Goal: Task Accomplishment & Management: Use online tool/utility

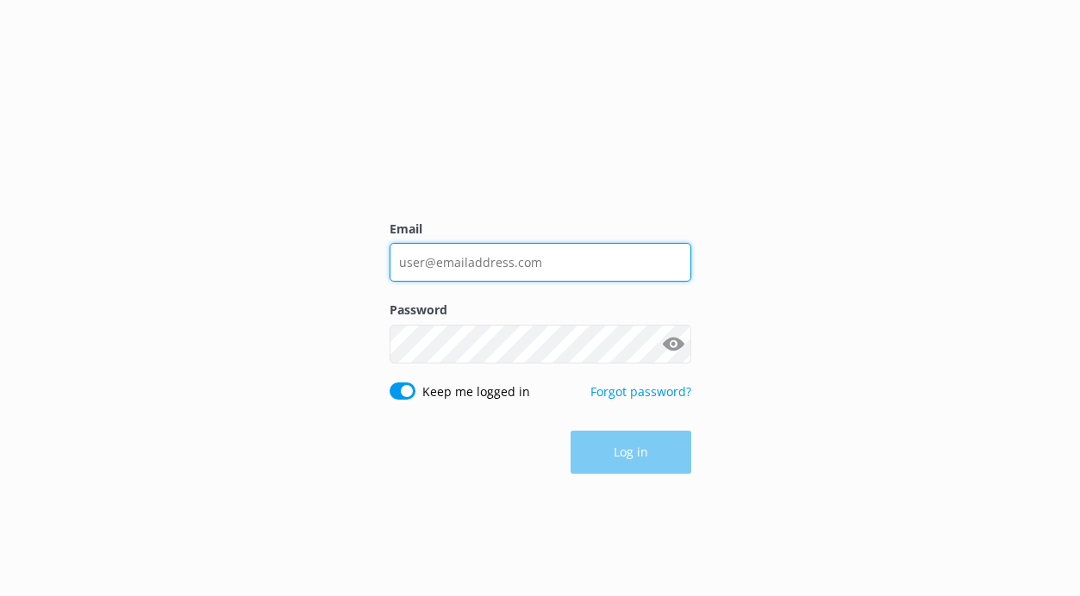
type input "[PERSON_NAME][EMAIL_ADDRESS][DOMAIN_NAME]"
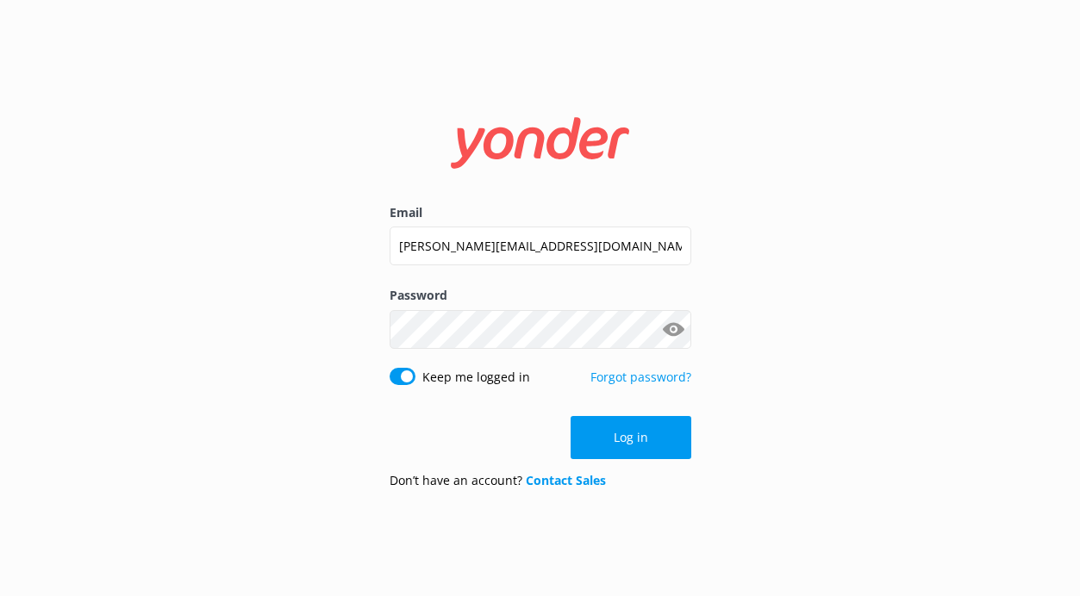
click at [620, 442] on div "Log in" at bounding box center [541, 437] width 302 height 43
click at [620, 441] on button "Log in" at bounding box center [631, 437] width 121 height 43
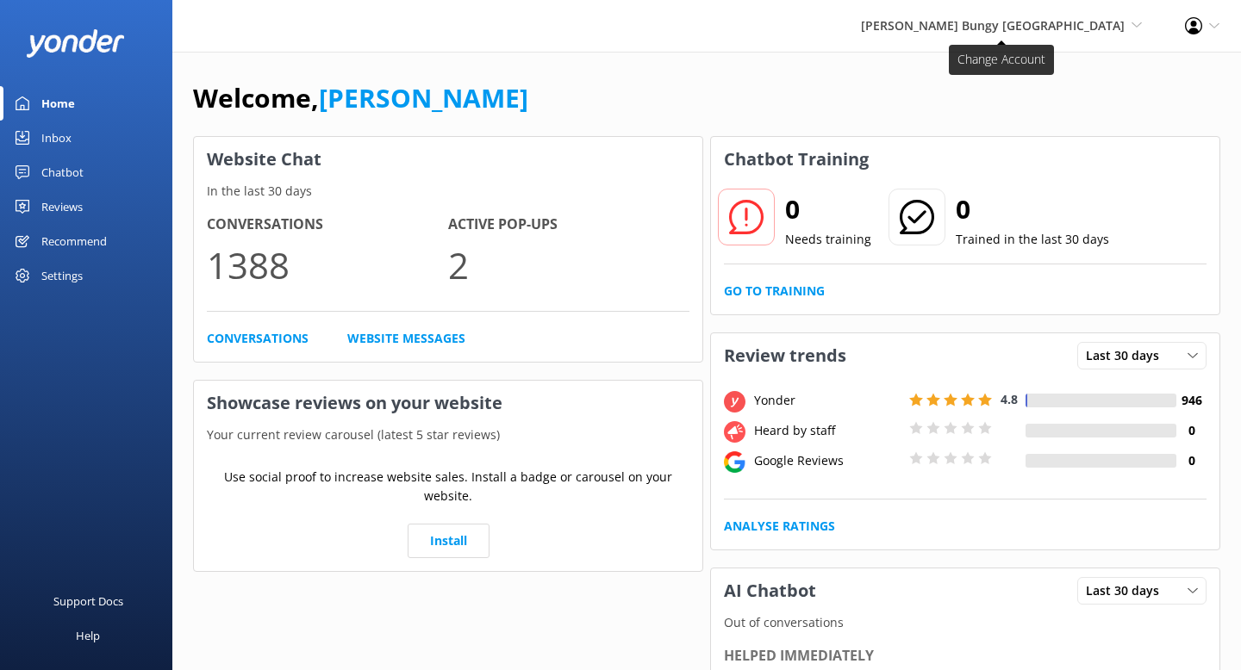
click at [999, 20] on span "[PERSON_NAME] Bungy [GEOGRAPHIC_DATA]" at bounding box center [993, 25] width 264 height 16
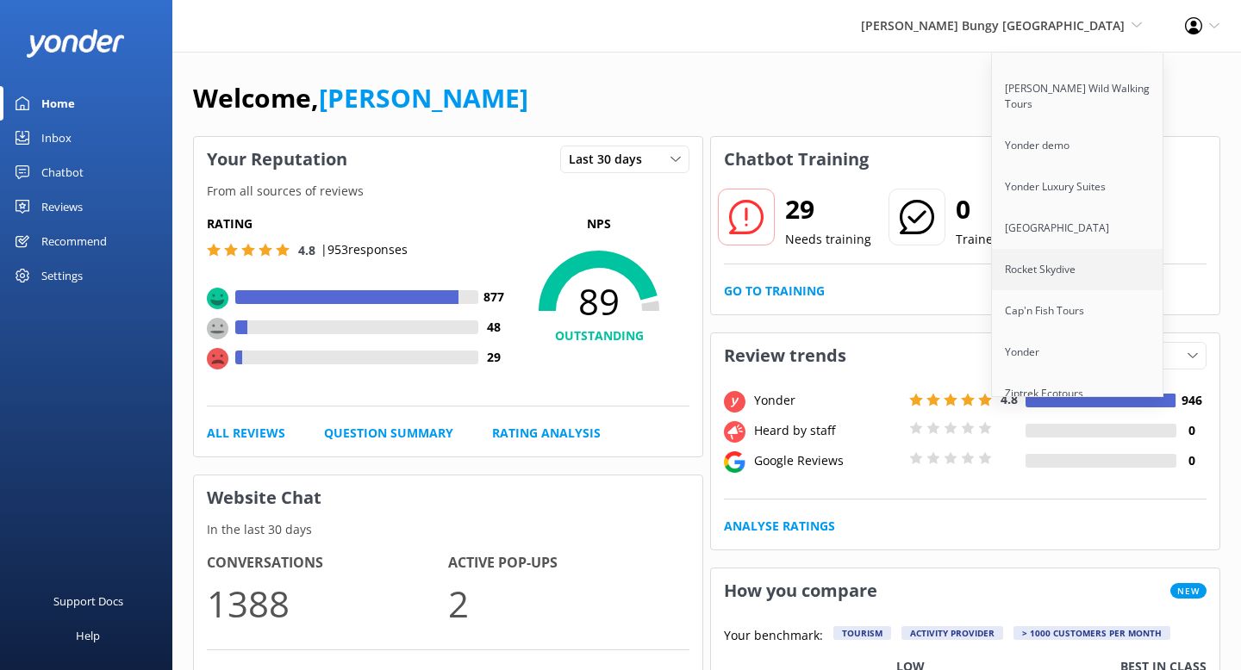
scroll to position [29, 0]
click at [1061, 371] on link "Ziptrek Ecotours" at bounding box center [1078, 391] width 172 height 41
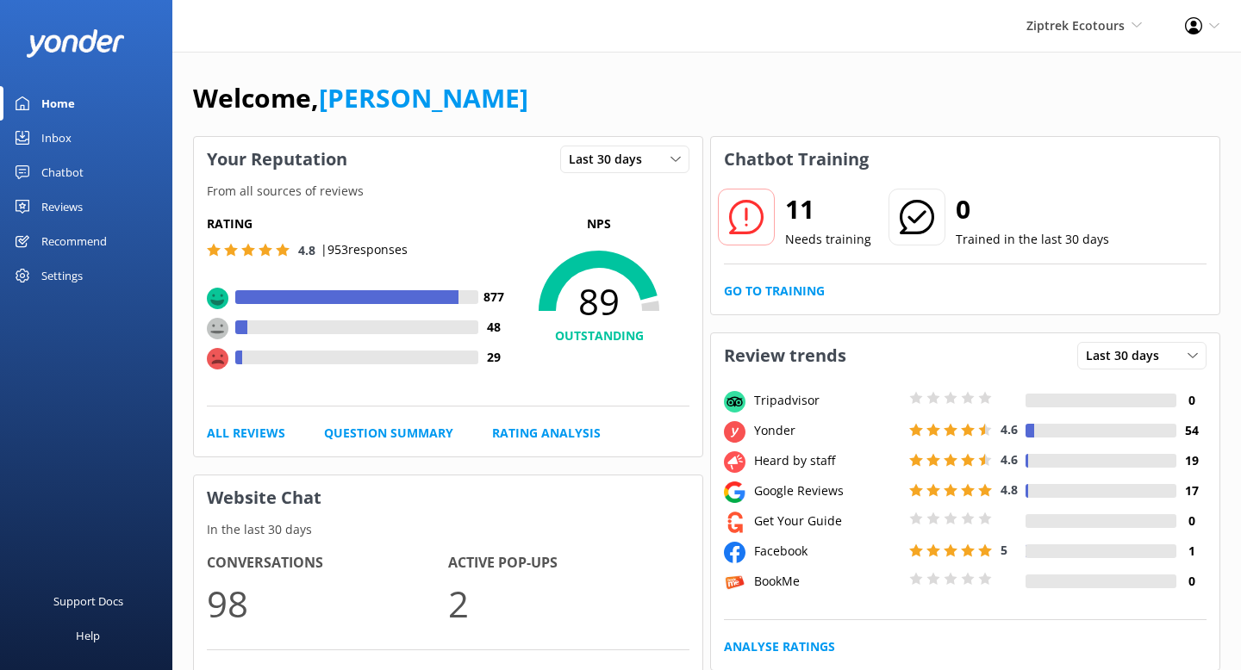
click at [80, 237] on div "Recommend" at bounding box center [73, 241] width 65 height 34
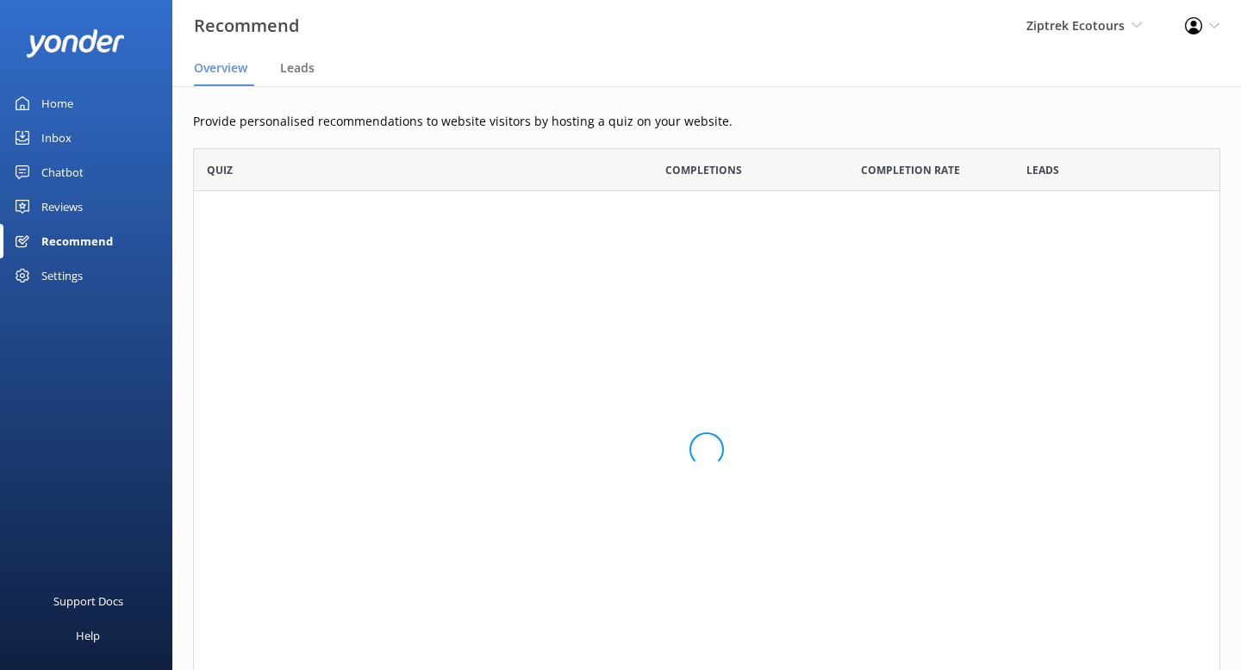
scroll to position [130, 1027]
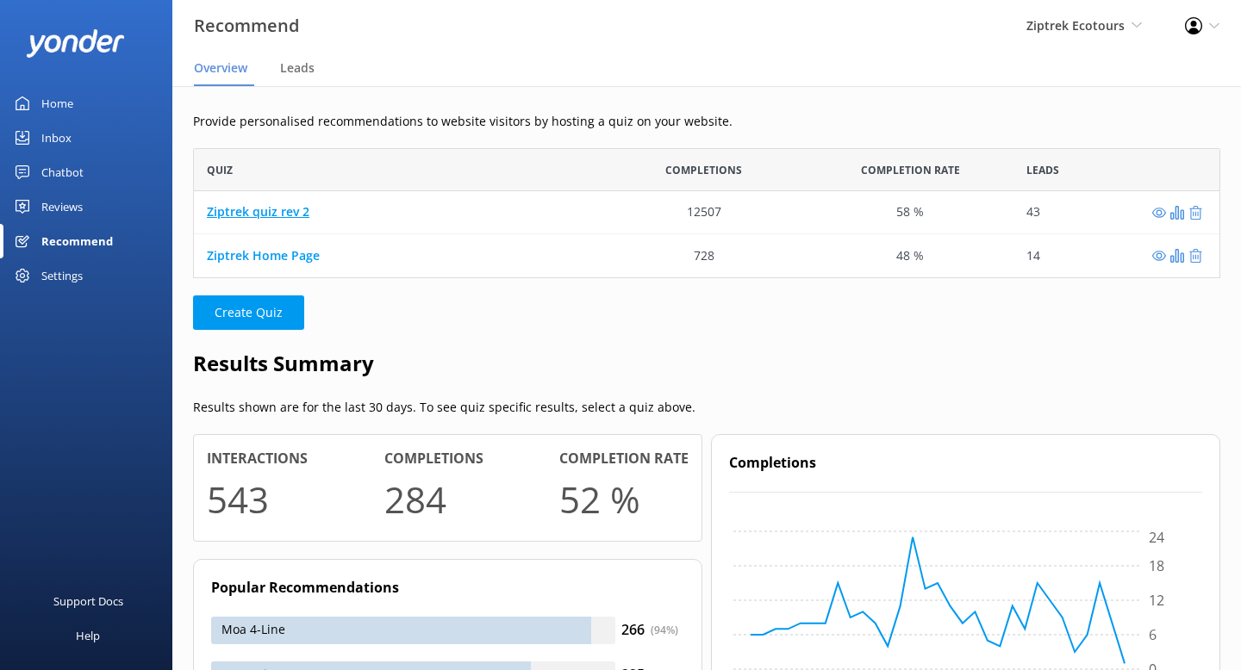
click at [278, 215] on link "Ziptrek quiz rev 2" at bounding box center [258, 212] width 103 height 16
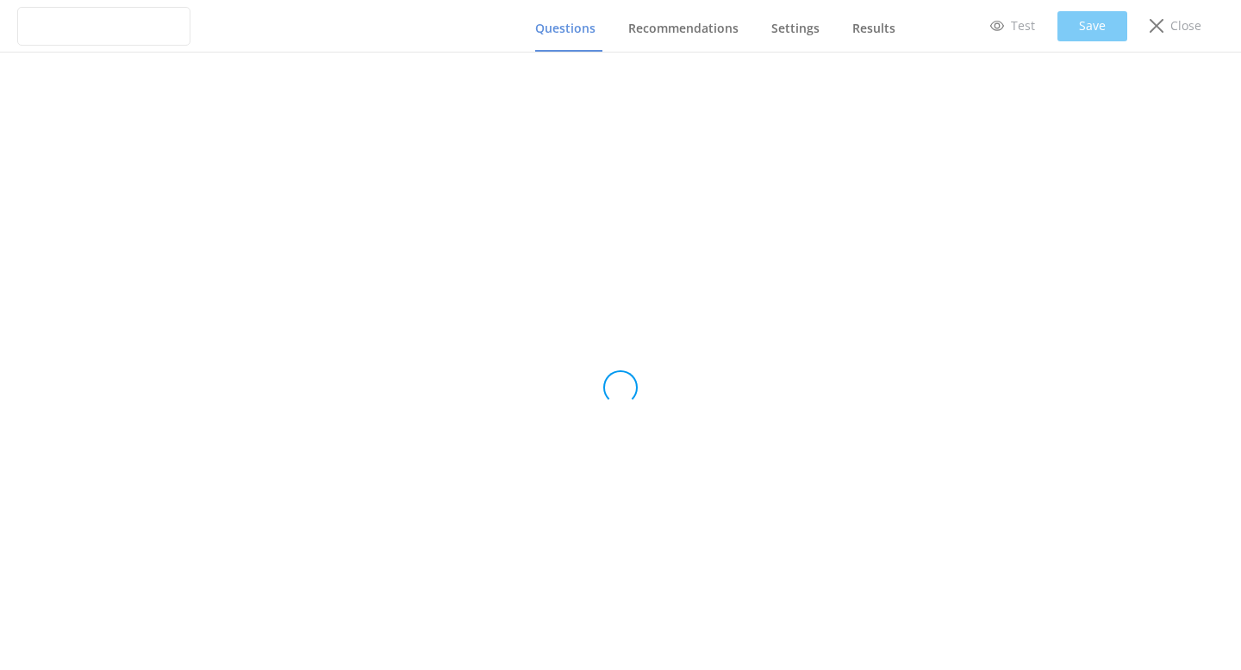
type input "Ziptrek quiz rev 2"
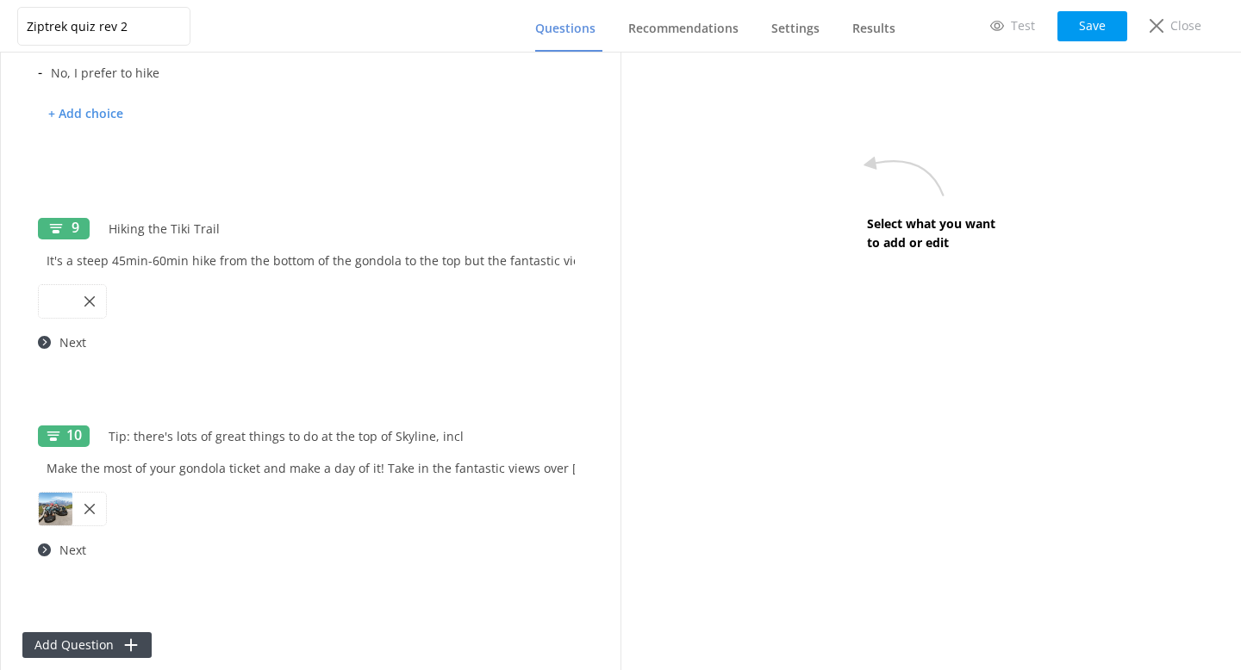
scroll to position [2169, 0]
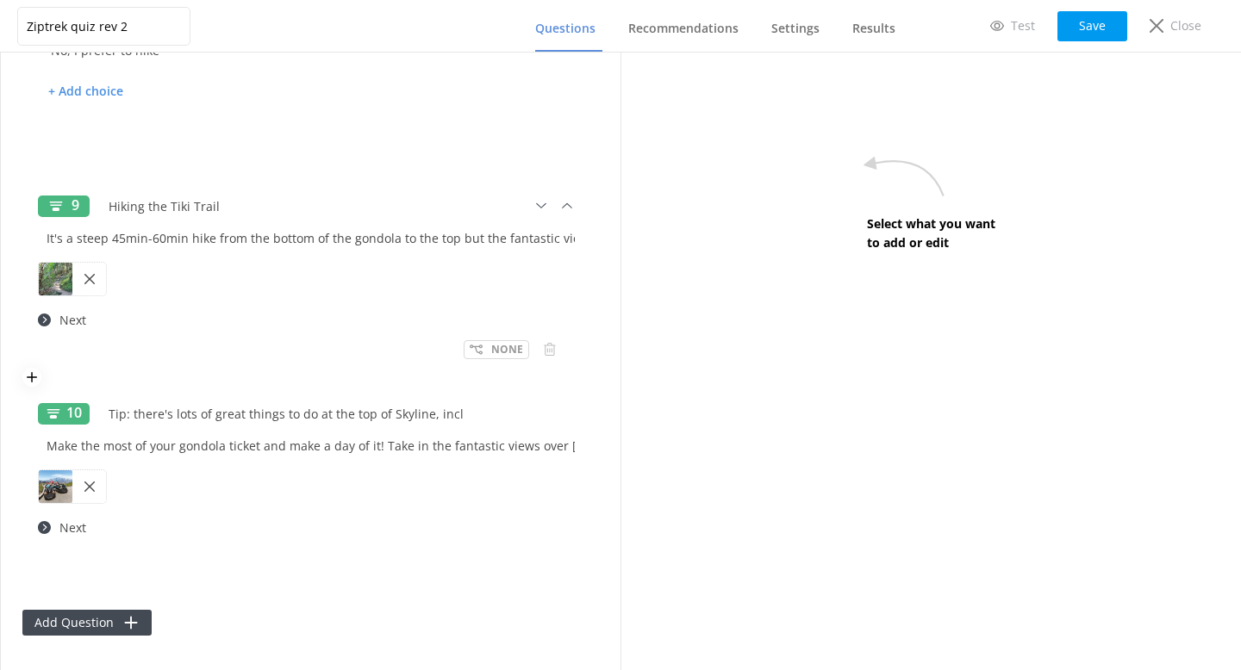
click at [484, 362] on div "9 Hiking the Tiki Trail It's a steep 45min-60min hike from the bottom of the go…" at bounding box center [310, 282] width 577 height 208
click at [490, 346] on div "None" at bounding box center [496, 349] width 65 height 19
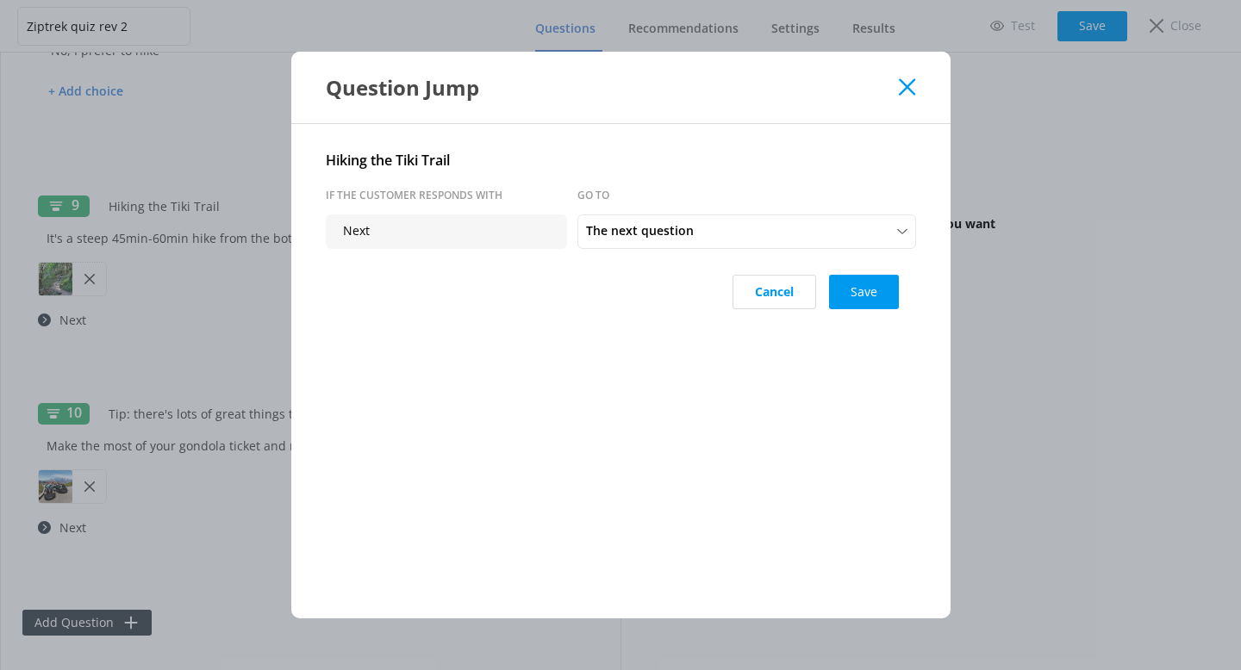
click at [915, 93] on div "Question Jump" at bounding box center [620, 88] width 659 height 72
click at [911, 85] on icon at bounding box center [907, 86] width 16 height 17
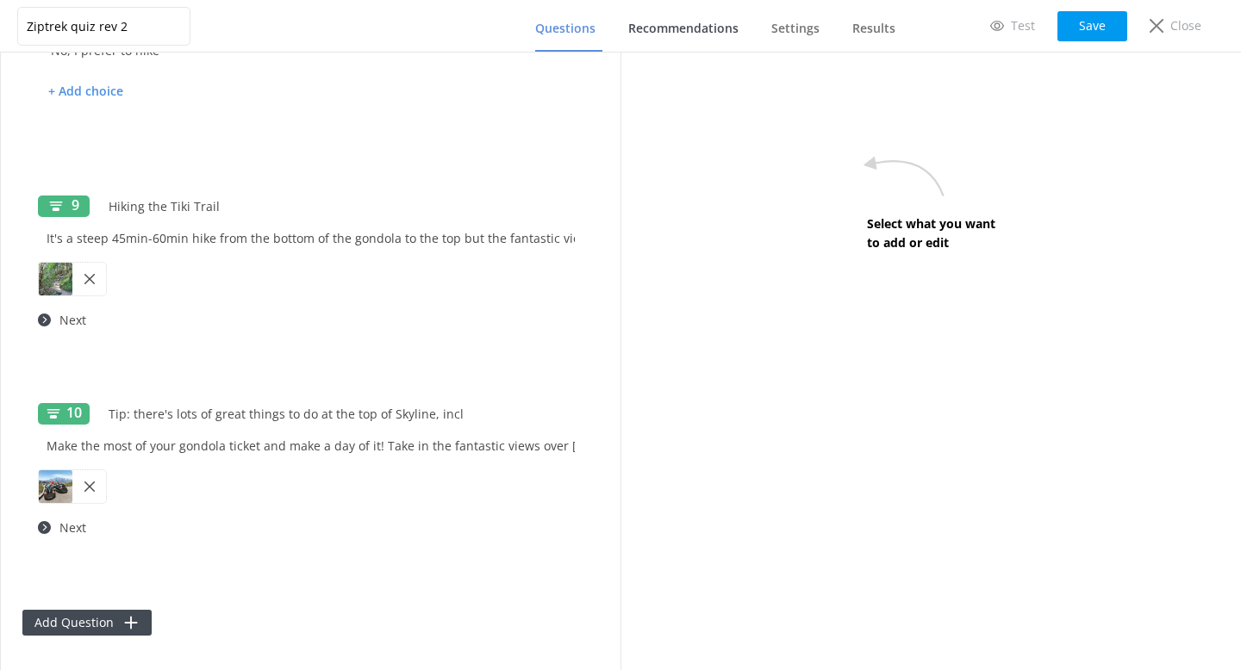
click at [695, 34] on span "Recommendations" at bounding box center [683, 28] width 110 height 17
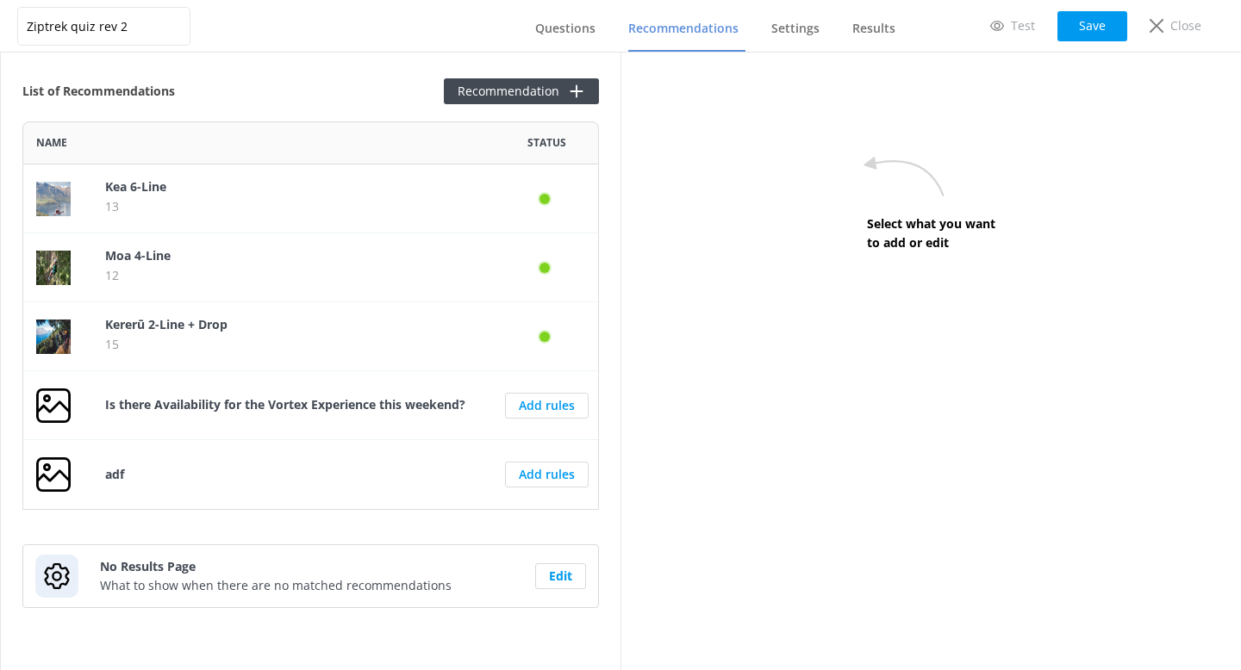
scroll to position [389, 577]
click at [877, 13] on link "Results" at bounding box center [877, 29] width 50 height 45
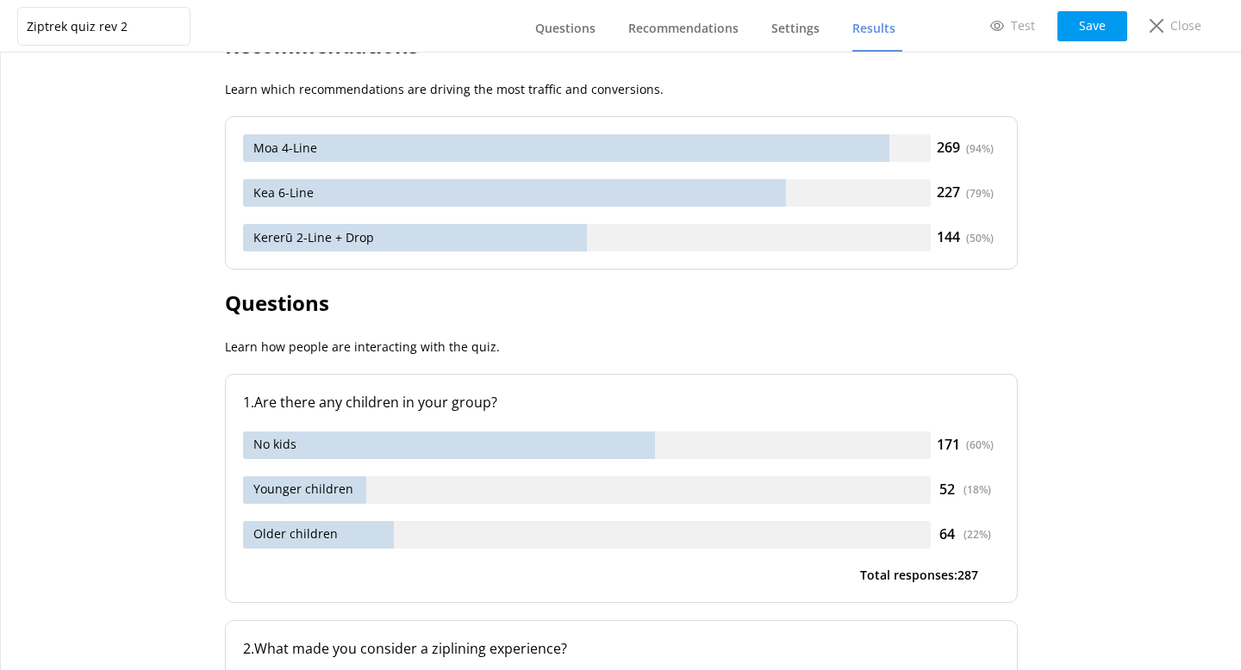
scroll to position [544, 0]
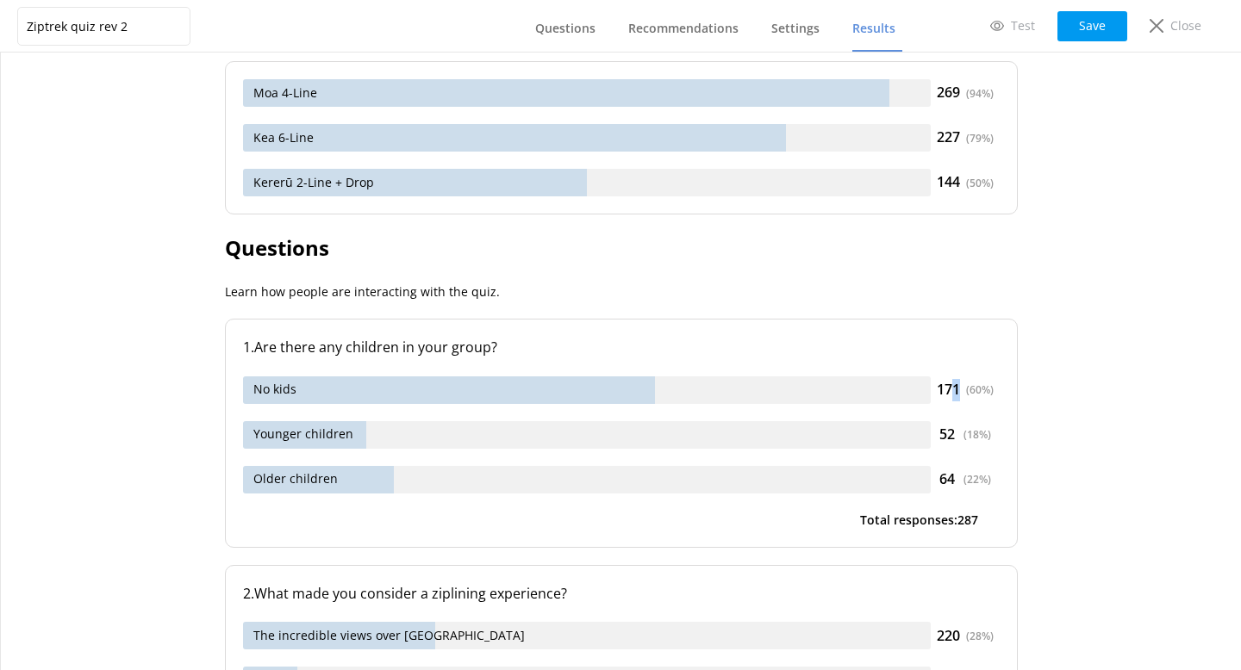
drag, startPoint x: 996, startPoint y: 383, endPoint x: 954, endPoint y: 384, distance: 42.2
click at [954, 384] on div "171 ( 60 %)" at bounding box center [965, 390] width 69 height 22
click at [1079, 27] on icon at bounding box center [1157, 26] width 14 height 14
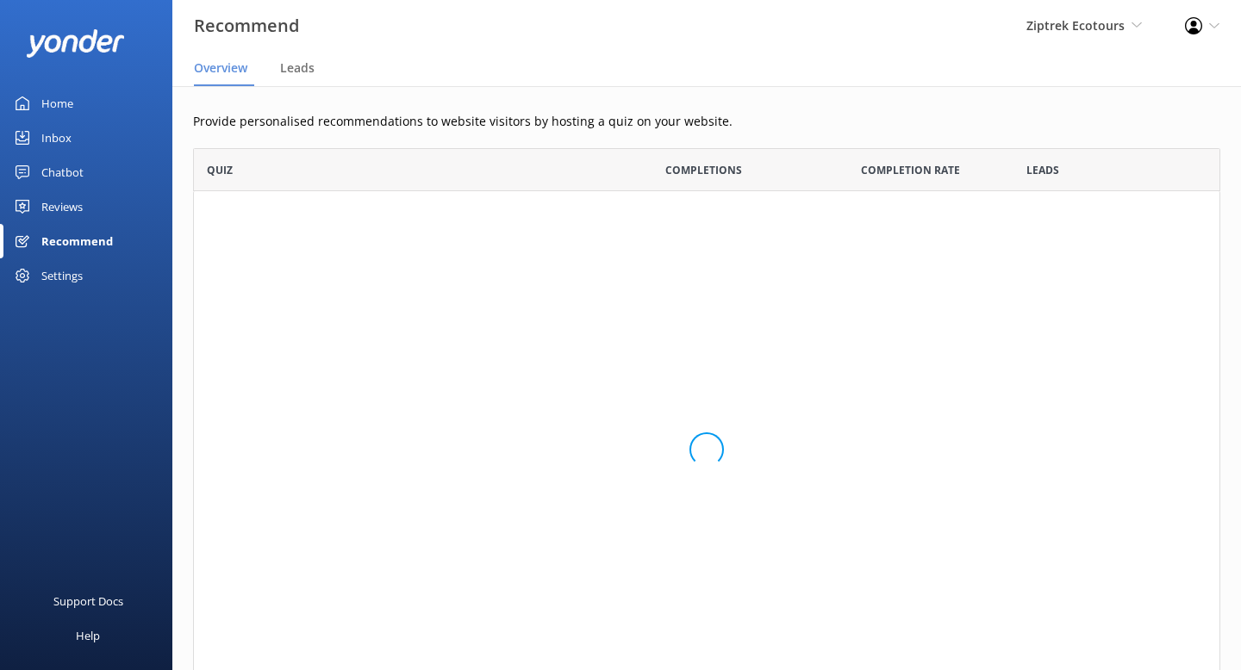
scroll to position [130, 1027]
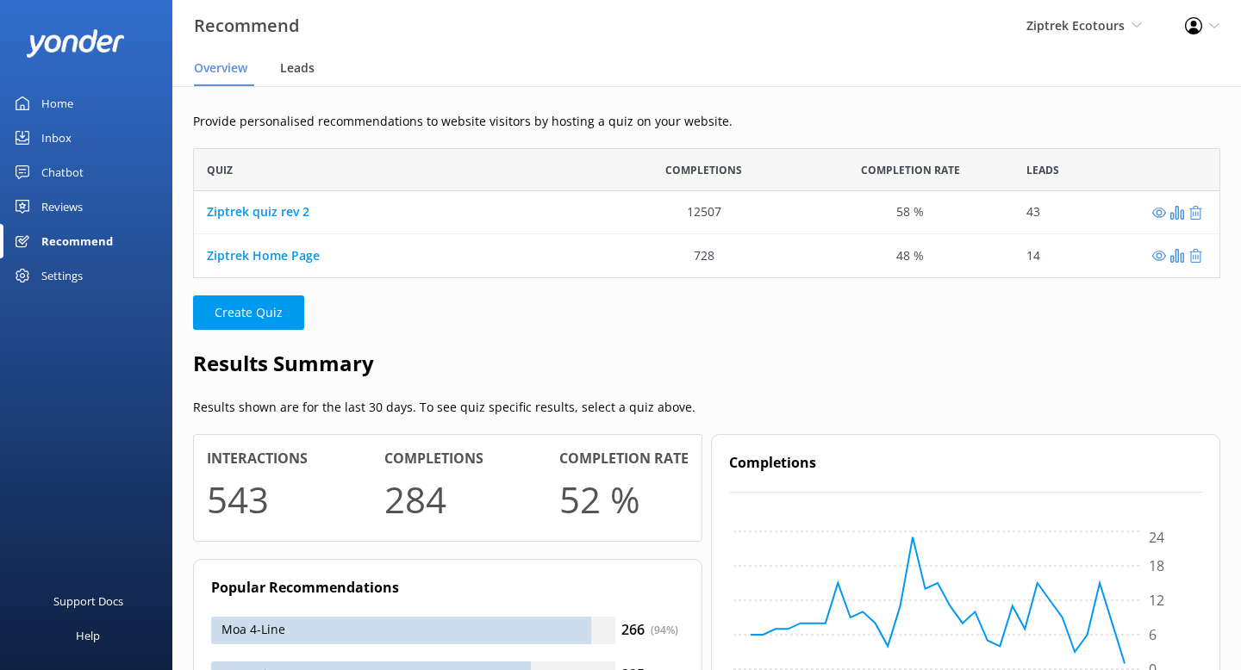
click at [315, 64] on div "Leads" at bounding box center [300, 69] width 41 height 34
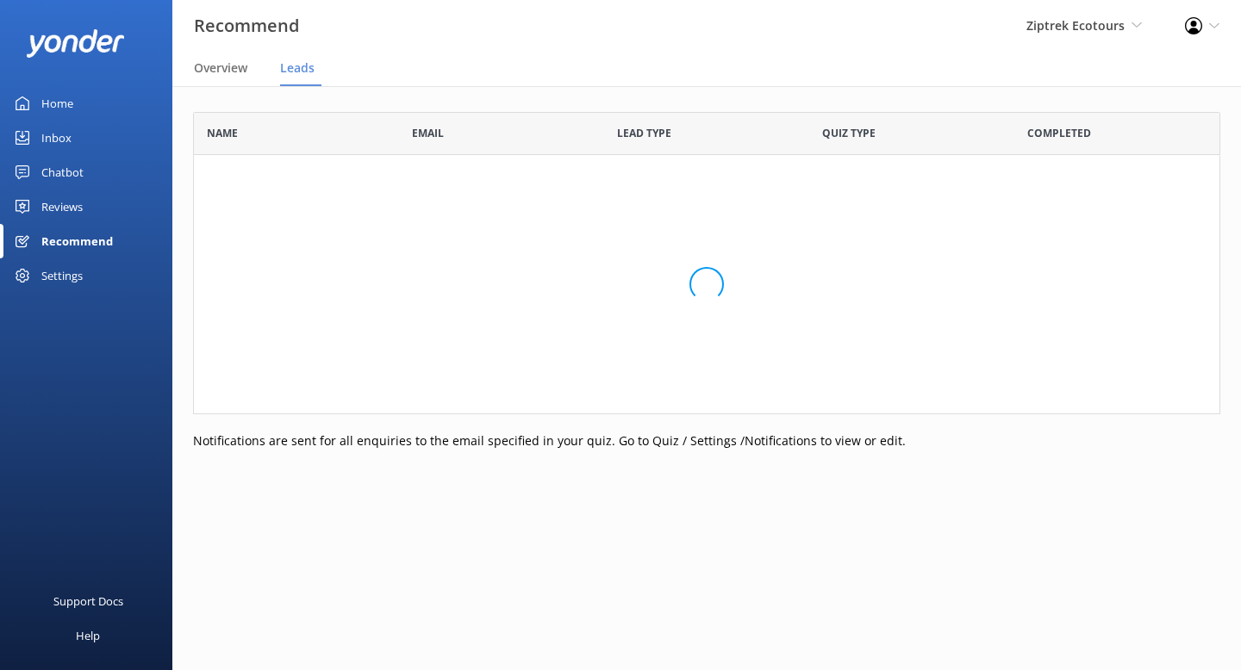
scroll to position [475, 1027]
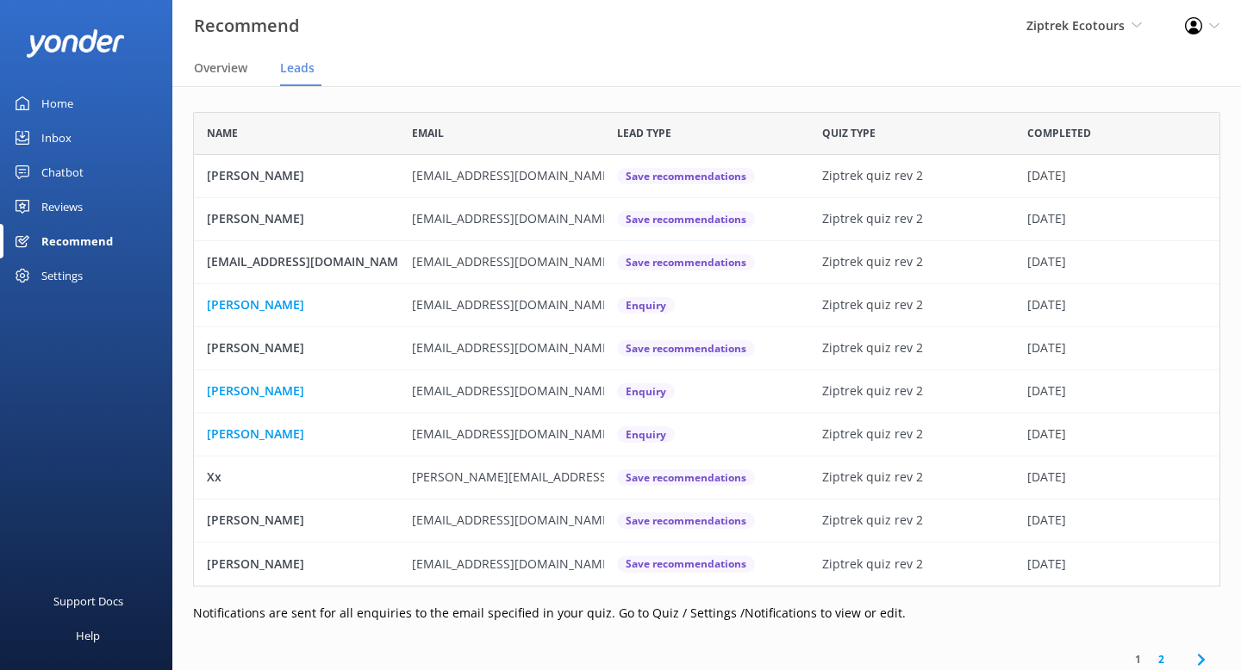
click at [79, 203] on div "Reviews" at bounding box center [61, 207] width 41 height 34
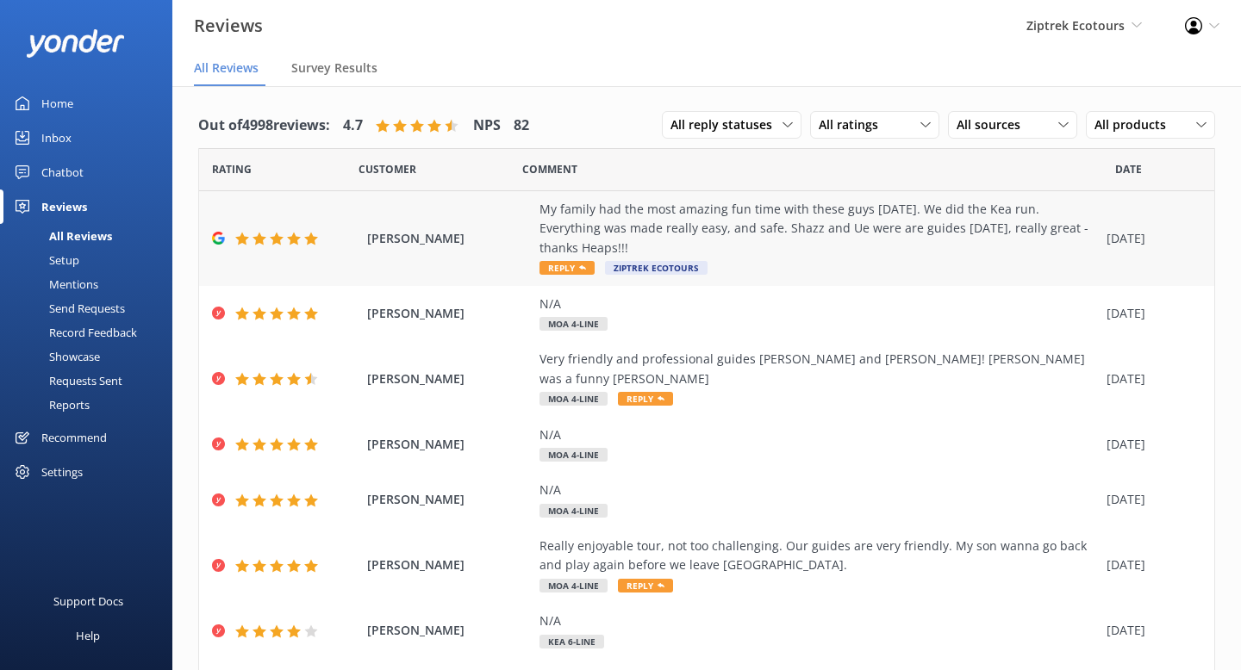
click at [853, 253] on div "My family had the most amazing fun time with these guys [DATE]. We did the Kea …" at bounding box center [818, 239] width 558 height 78
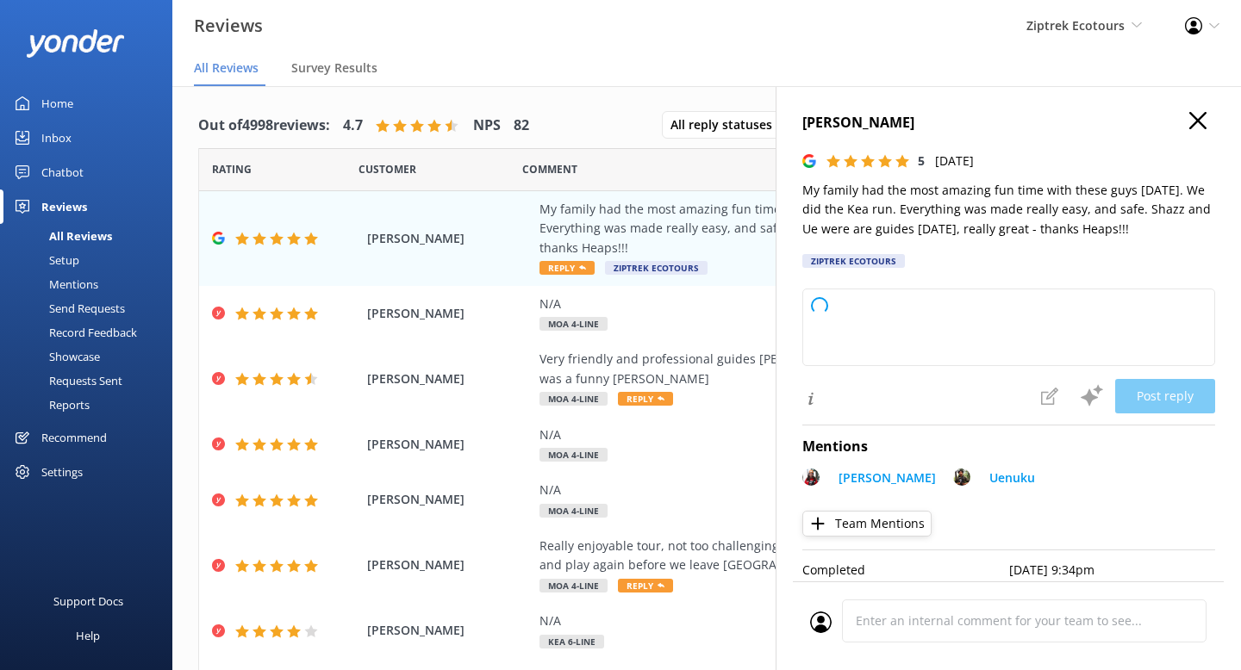
type textarea "Kia ora, Thank you so much for sharing your fantastic experience! We're so happ…"
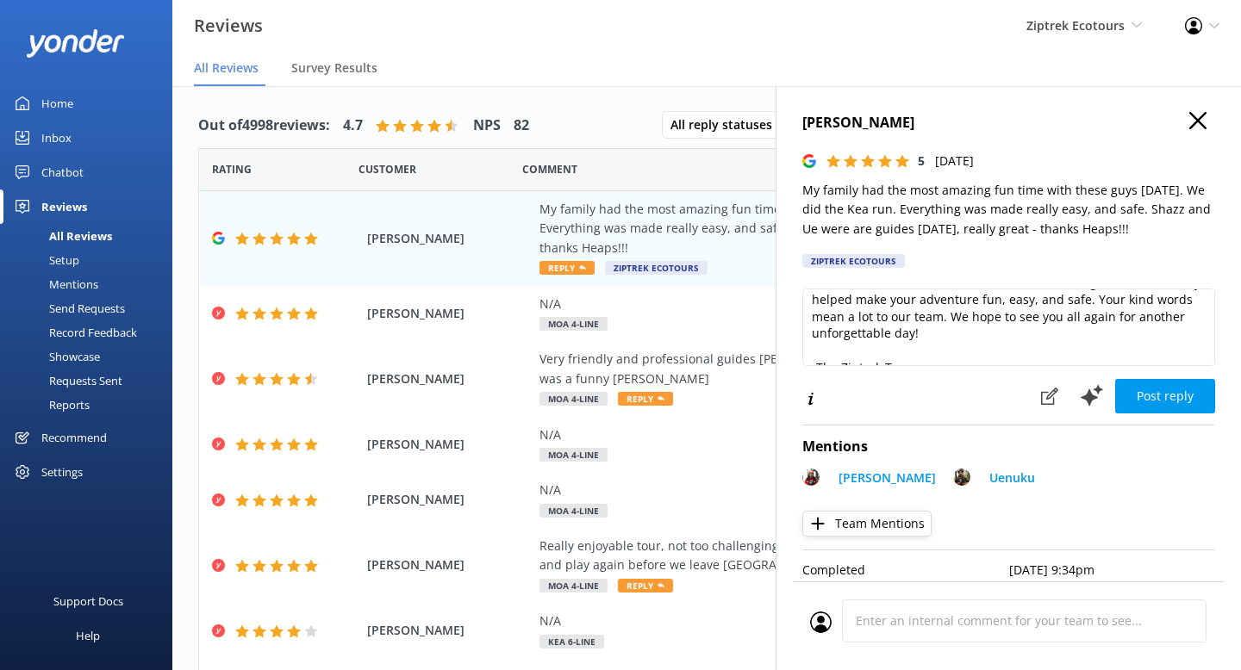
scroll to position [93, 0]
click at [1056, 22] on span "Ziptrek Ecotours" at bounding box center [1075, 25] width 98 height 16
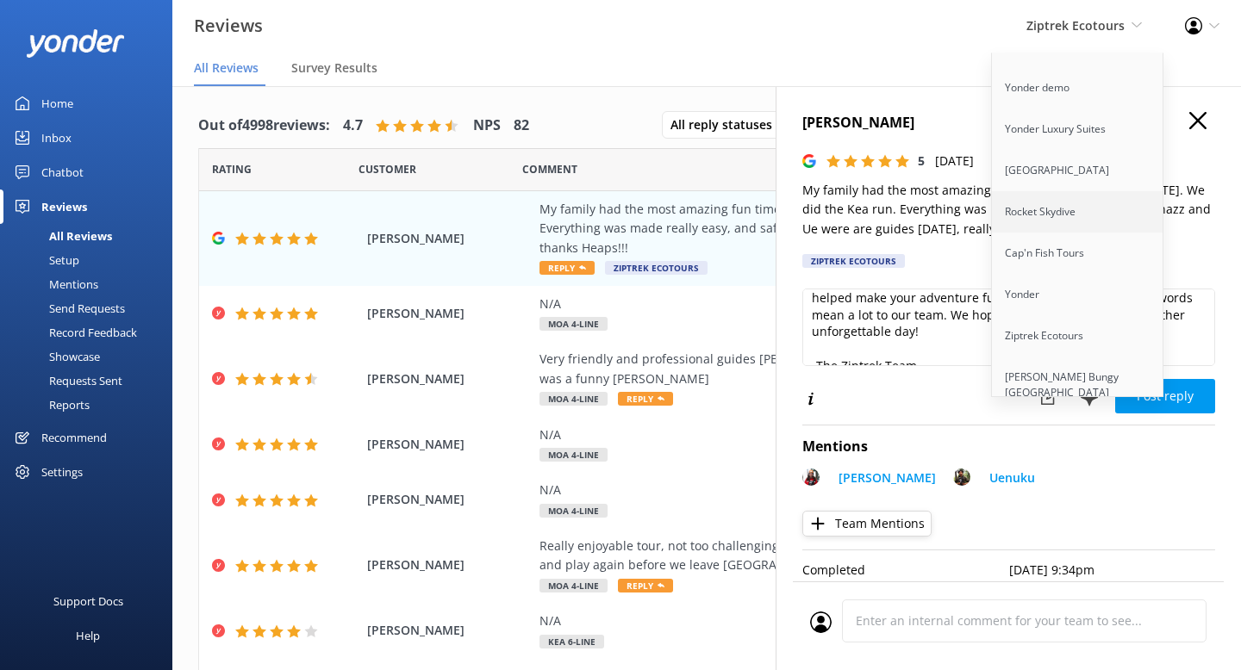
scroll to position [122, 0]
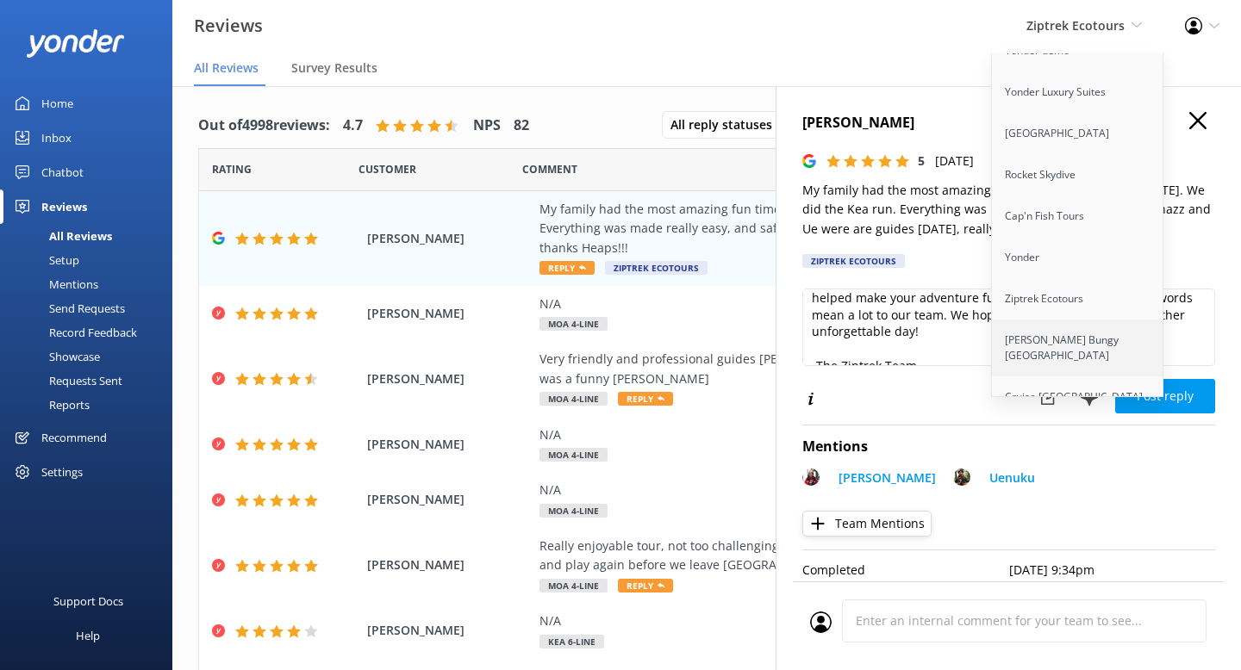
click at [1057, 332] on link "[PERSON_NAME] Bungy [GEOGRAPHIC_DATA]" at bounding box center [1078, 348] width 172 height 57
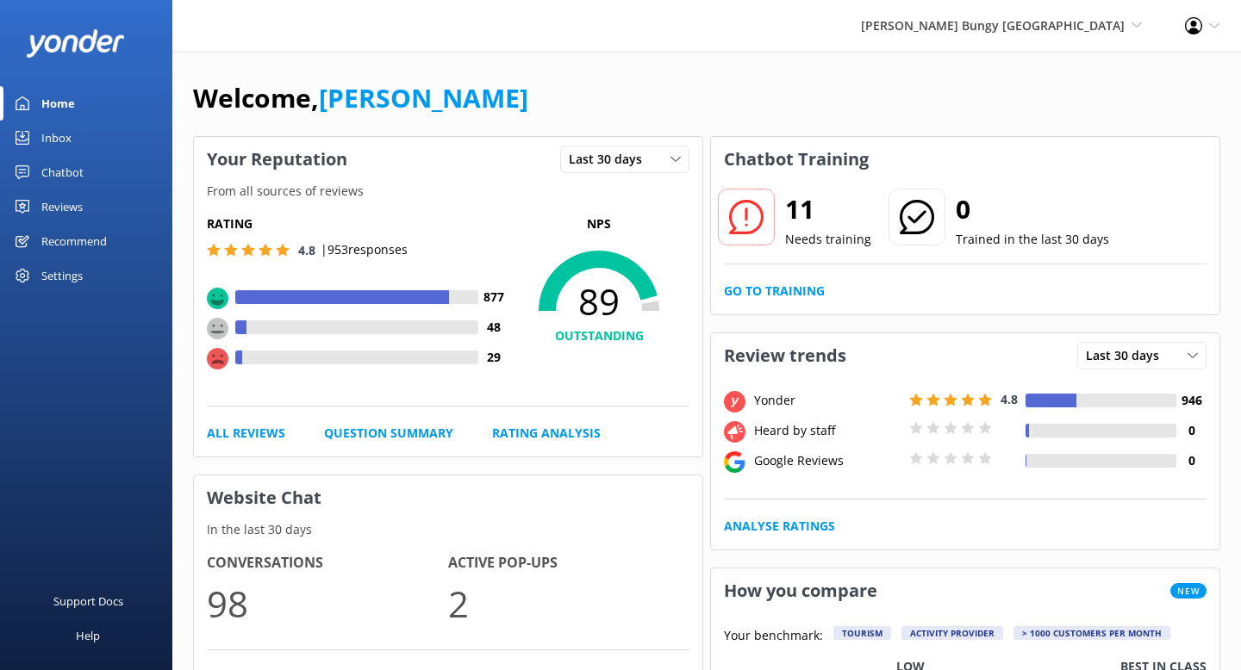
click at [75, 276] on div "Settings" at bounding box center [61, 276] width 41 height 34
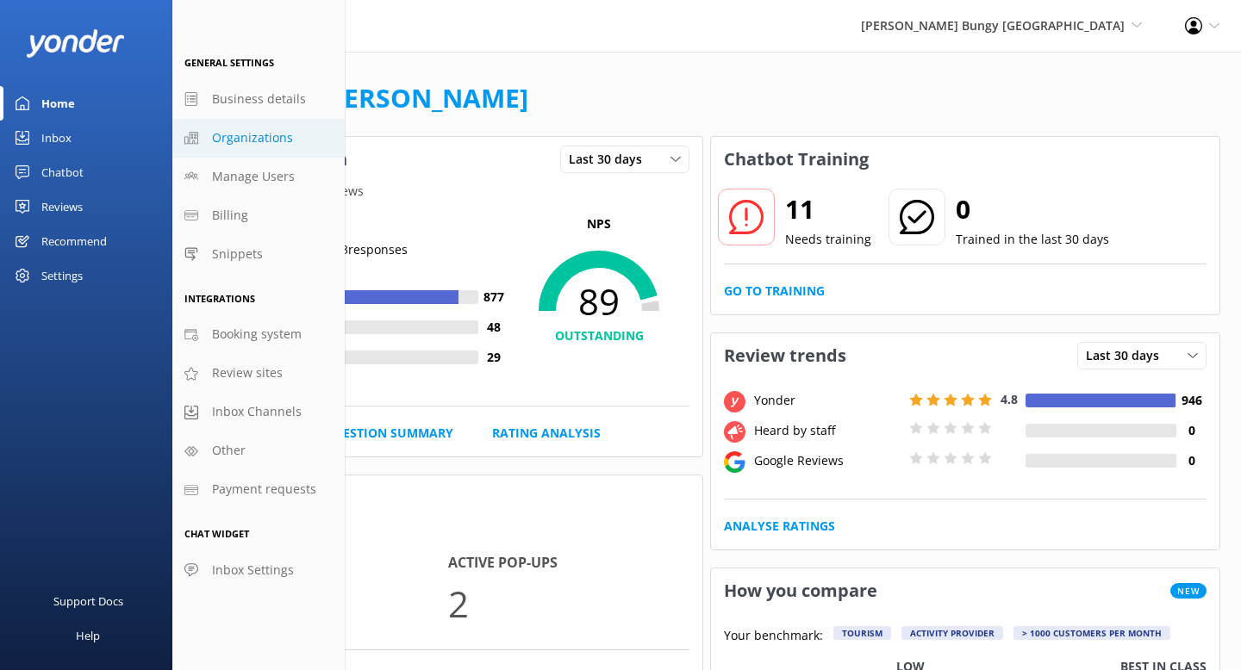
click at [277, 145] on span "Organizations" at bounding box center [252, 137] width 81 height 19
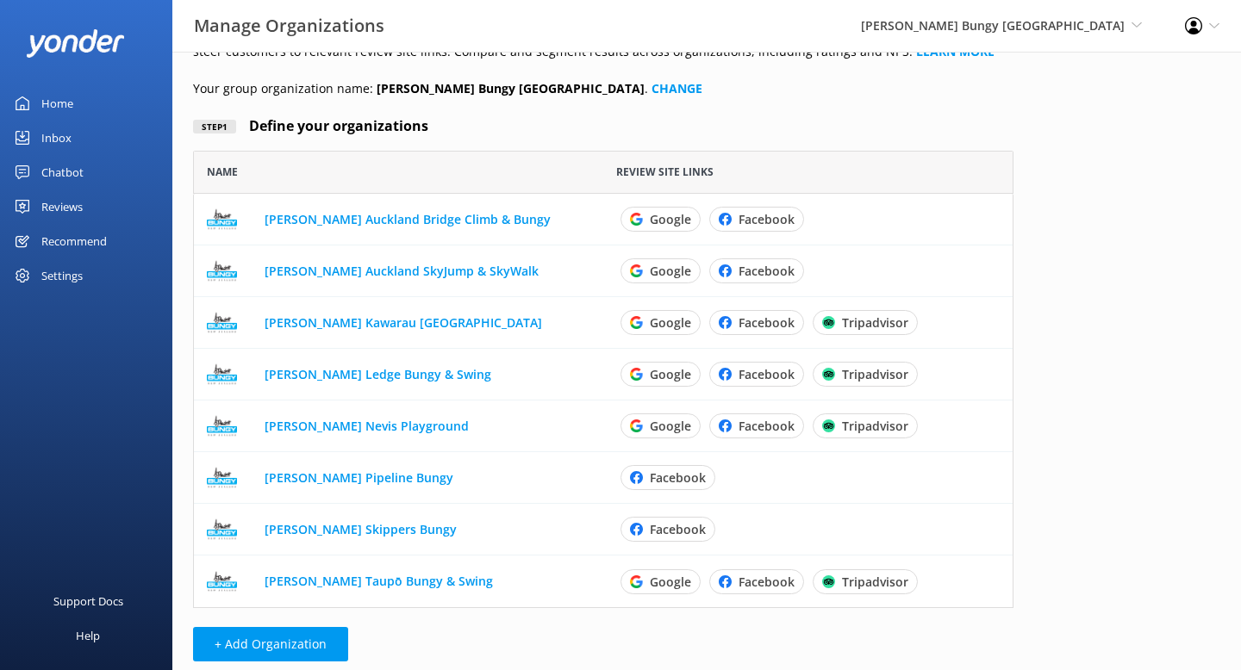
scroll to position [59, 0]
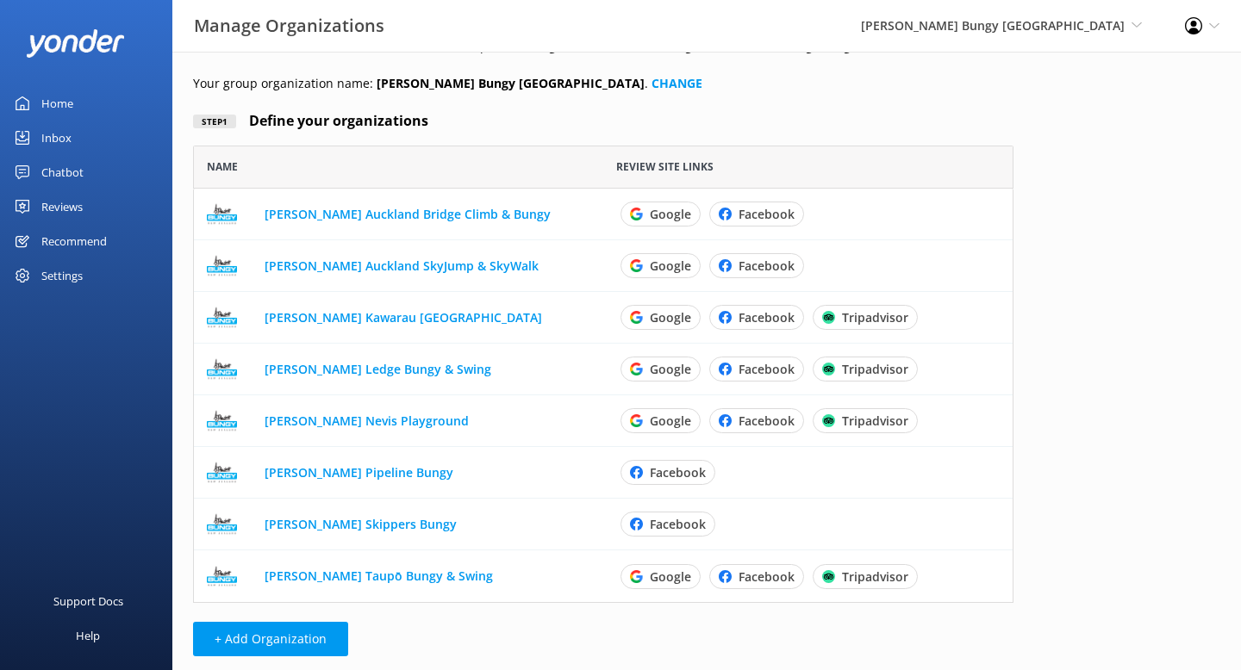
click at [78, 240] on div "Recommend" at bounding box center [73, 241] width 65 height 34
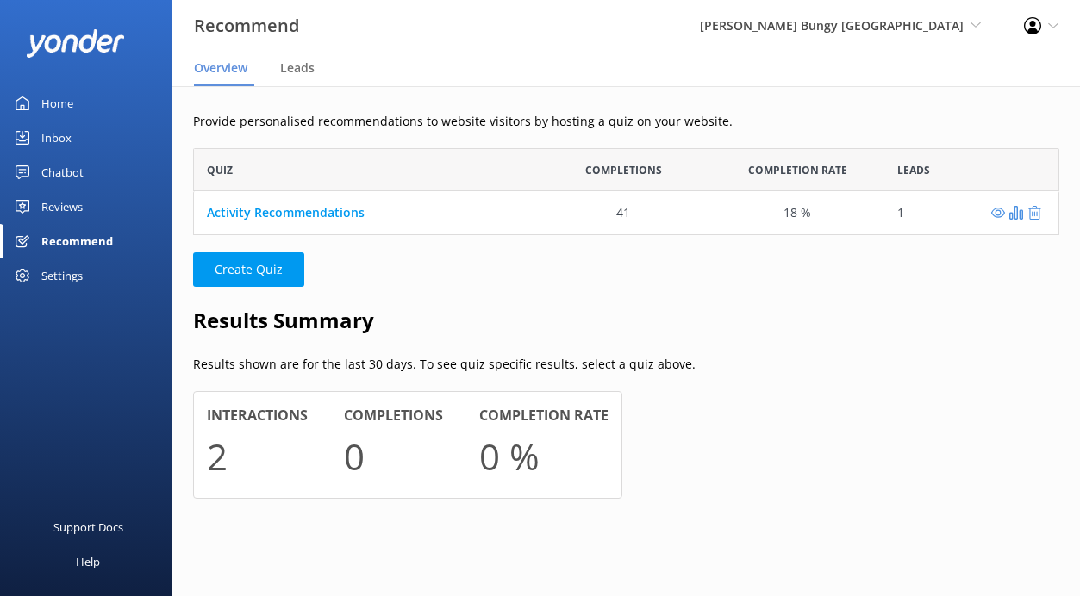
scroll to position [87, 866]
